Goal: Task Accomplishment & Management: Manage account settings

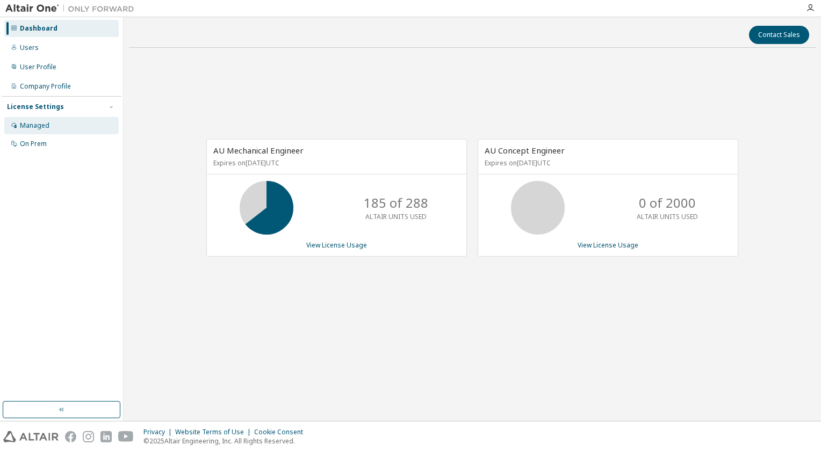
click at [41, 124] on div "Managed" at bounding box center [35, 125] width 30 height 9
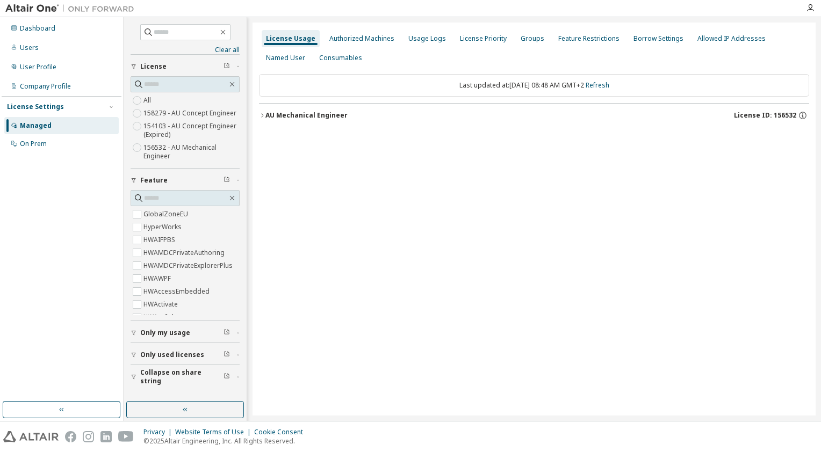
click at [262, 117] on icon "button" at bounding box center [262, 115] width 6 height 6
click at [268, 114] on div "AU Mechanical Engineer" at bounding box center [306, 115] width 82 height 9
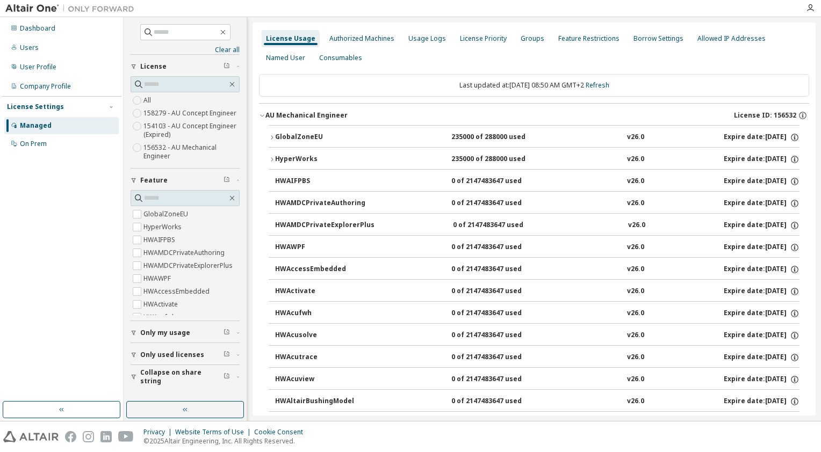
click at [263, 116] on icon "button" at bounding box center [262, 116] width 4 height 2
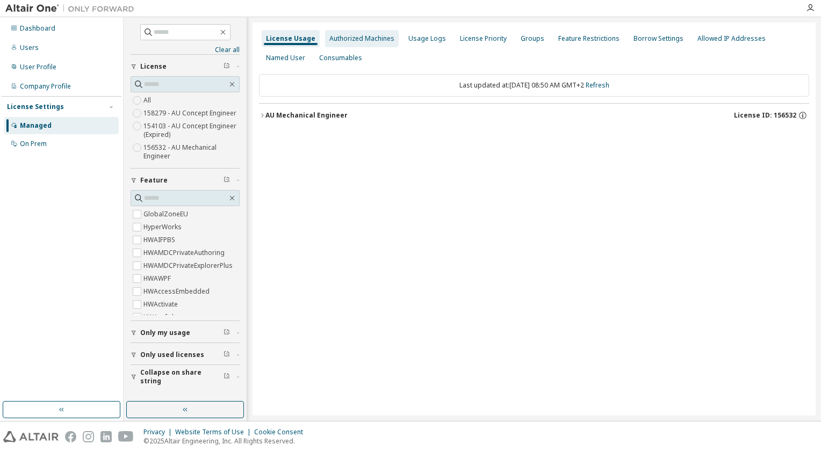
click at [344, 39] on div "Authorized Machines" at bounding box center [361, 38] width 65 height 9
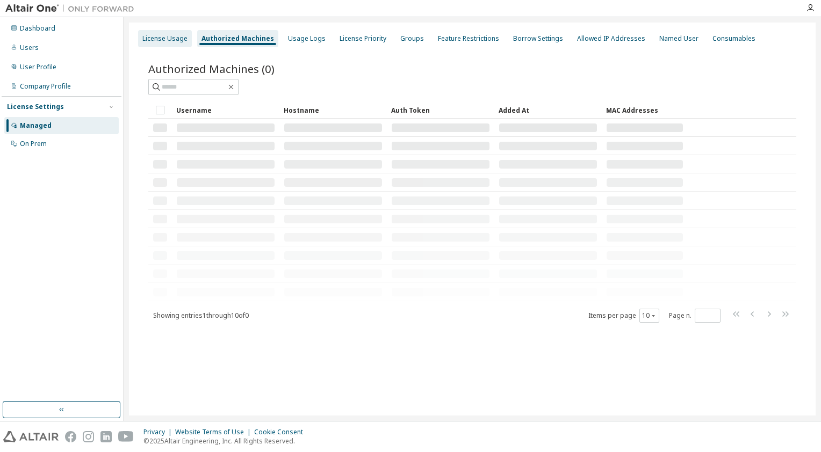
click at [148, 39] on div "License Usage" at bounding box center [164, 38] width 45 height 9
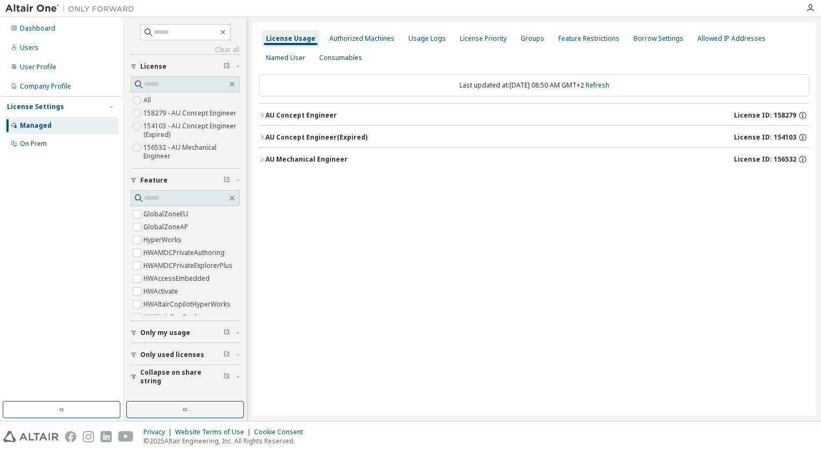
click at [262, 116] on icon "button" at bounding box center [262, 115] width 6 height 6
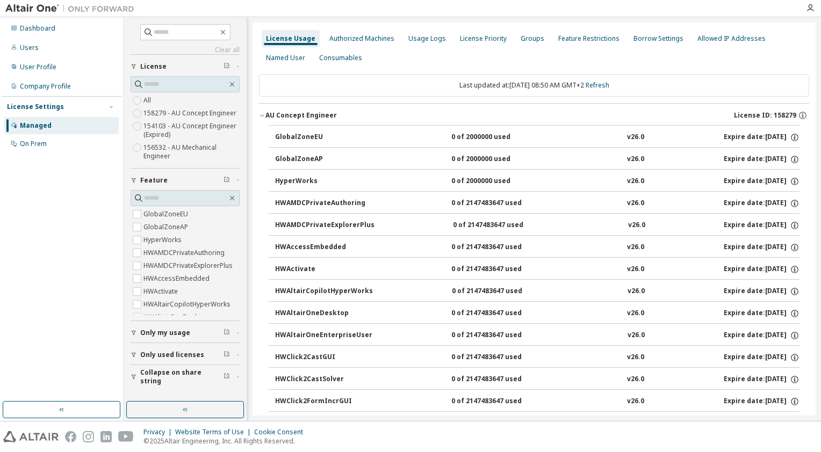
click at [262, 116] on icon "button" at bounding box center [262, 115] width 6 height 6
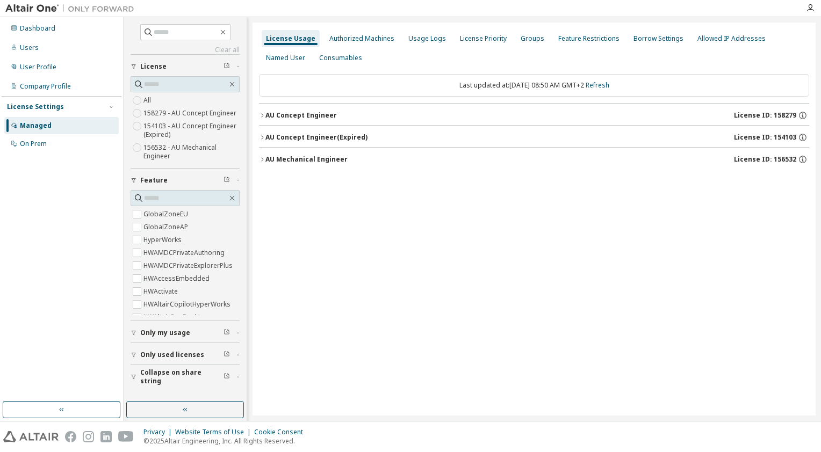
click at [262, 159] on icon "button" at bounding box center [262, 159] width 6 height 6
